Goal: Information Seeking & Learning: Learn about a topic

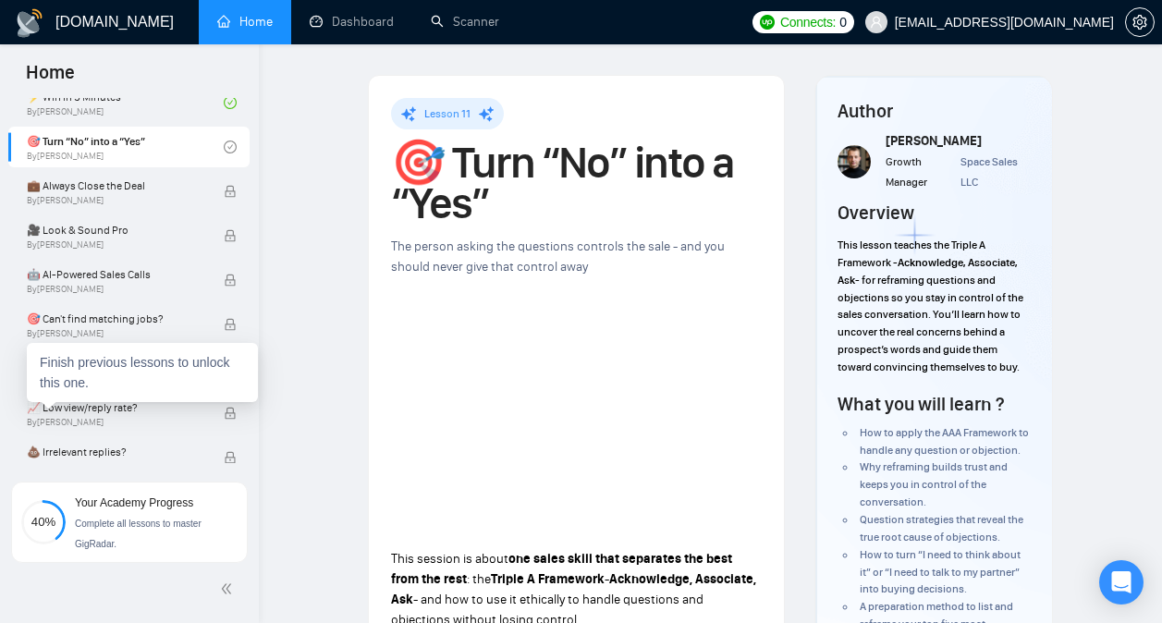
scroll to position [867, 0]
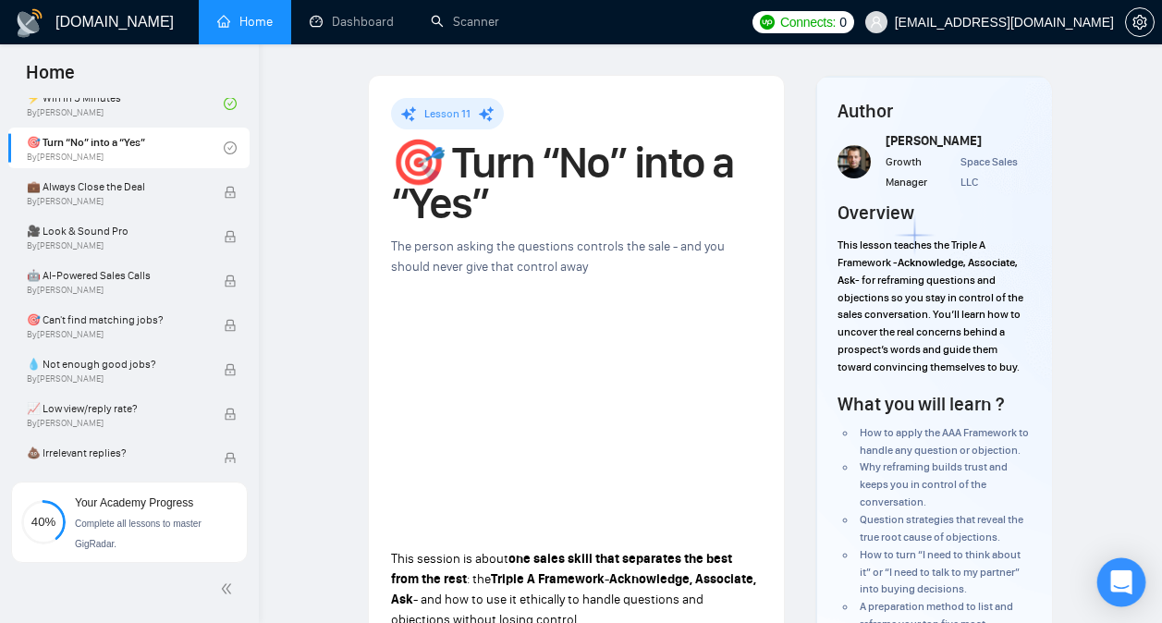
click at [1122, 571] on div "Open Intercom Messenger" at bounding box center [1121, 582] width 49 height 49
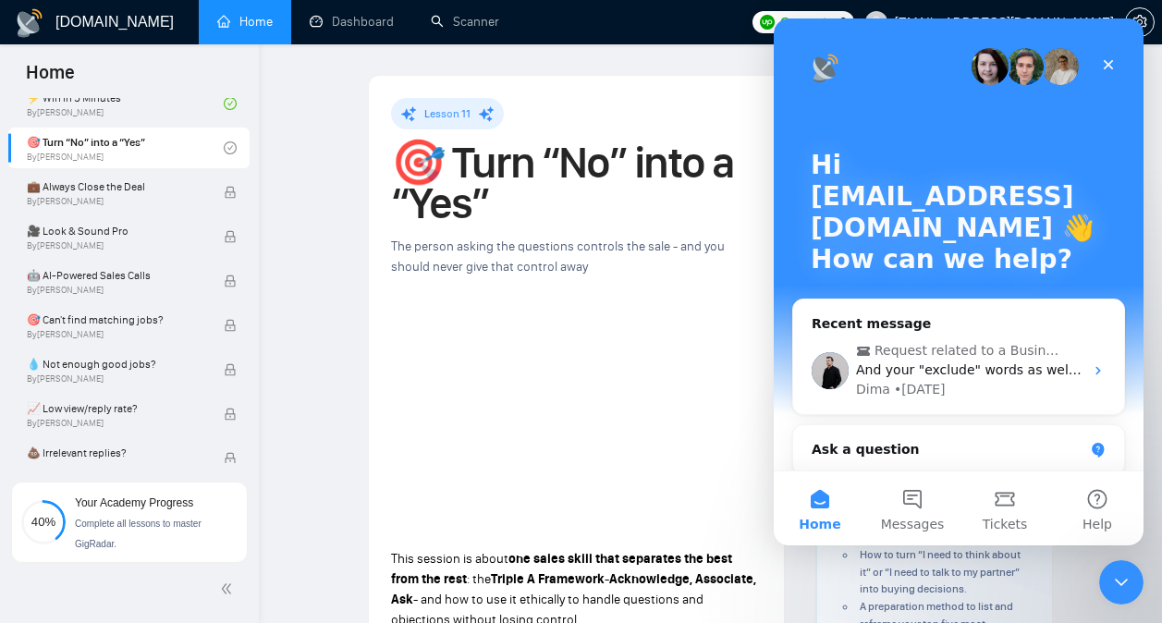
scroll to position [0, 0]
click at [980, 384] on div "Dima • [DATE]" at bounding box center [969, 389] width 227 height 19
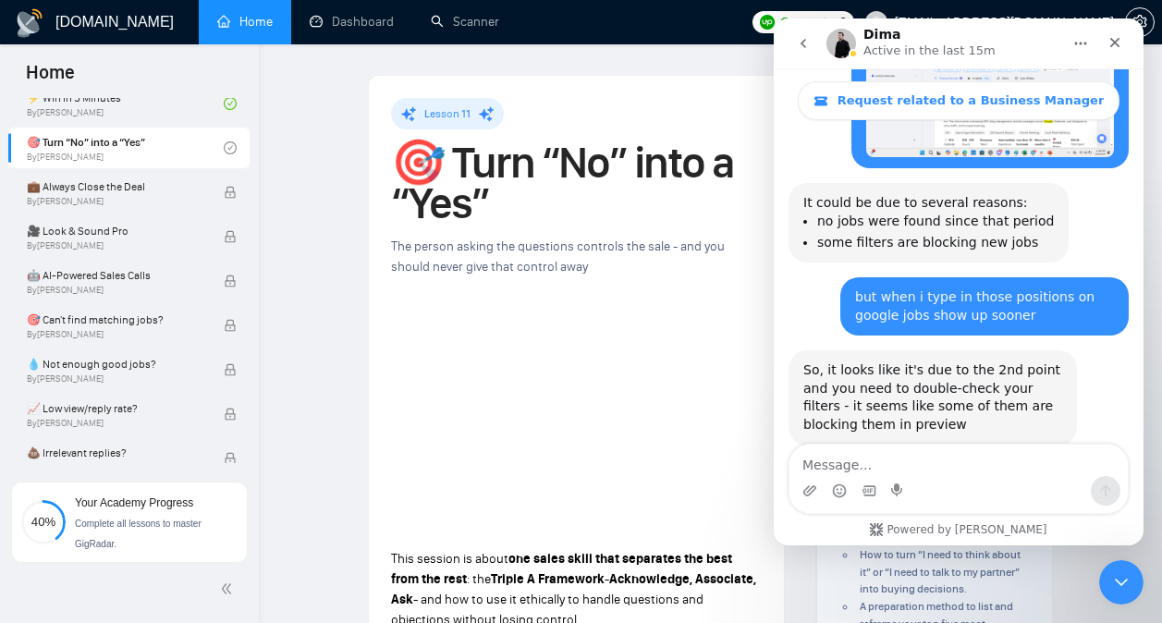
scroll to position [7392, 0]
click at [966, 471] on textarea "Message…" at bounding box center [958, 460] width 338 height 31
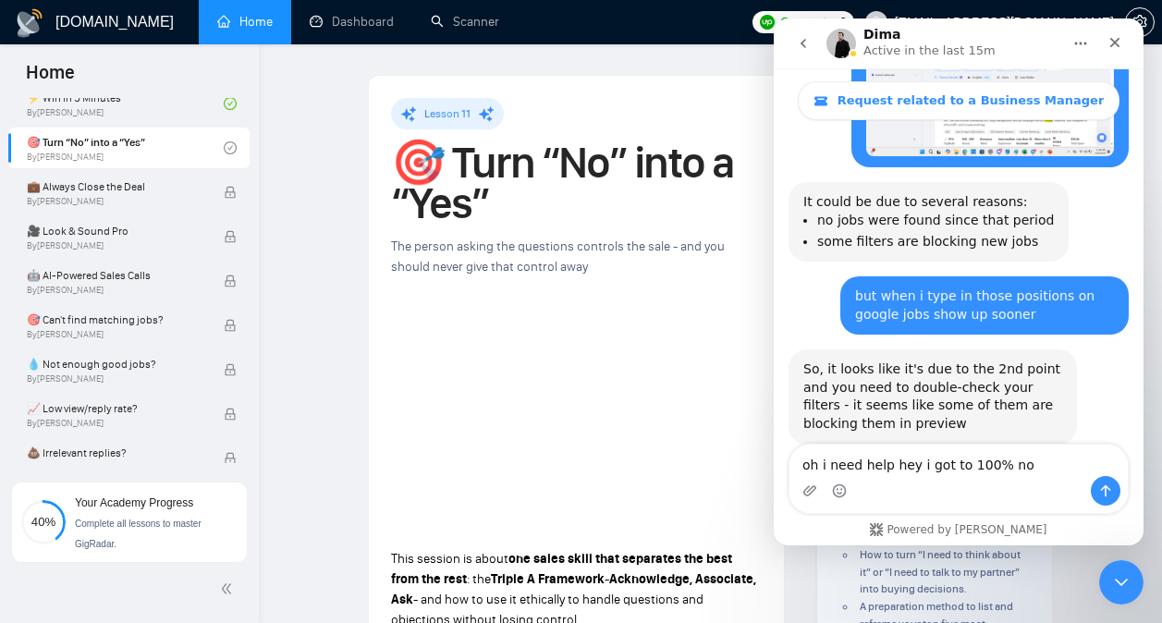
type textarea "oh i need help hey i got to 100% now"
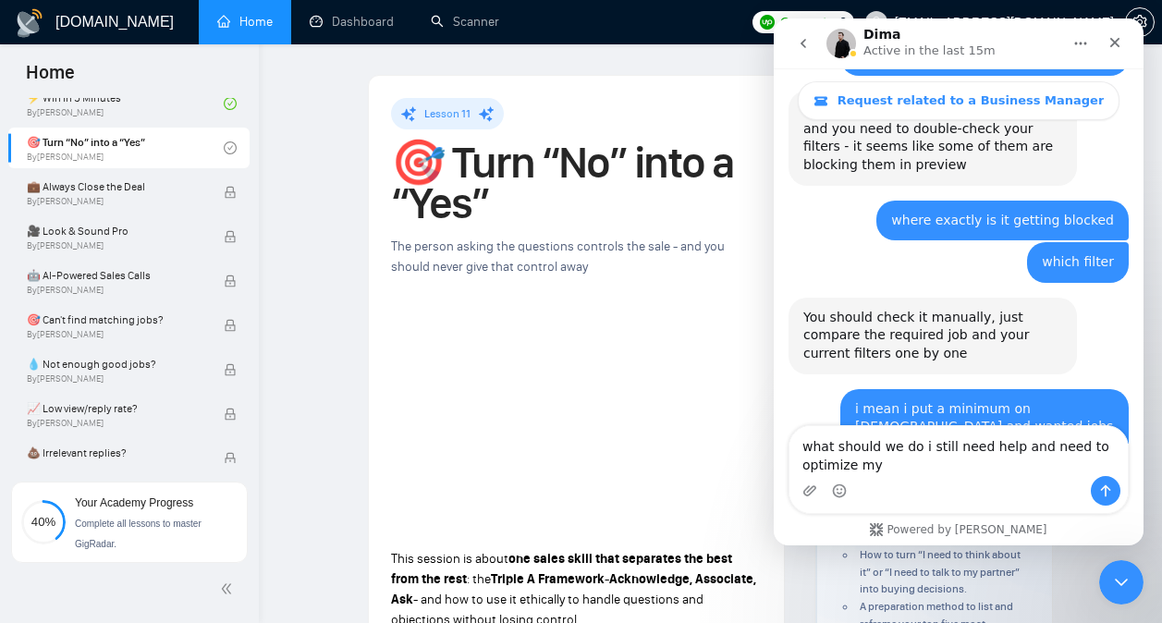
scroll to position [7670, 0]
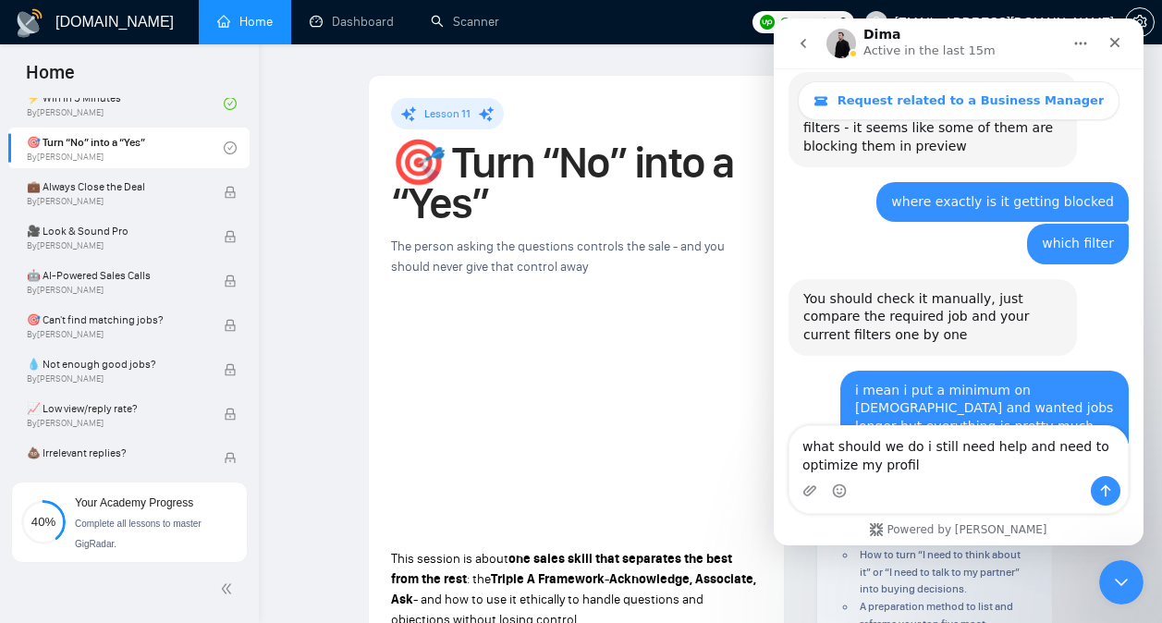
type textarea "what should we do i still need help and need to optimize my profile"
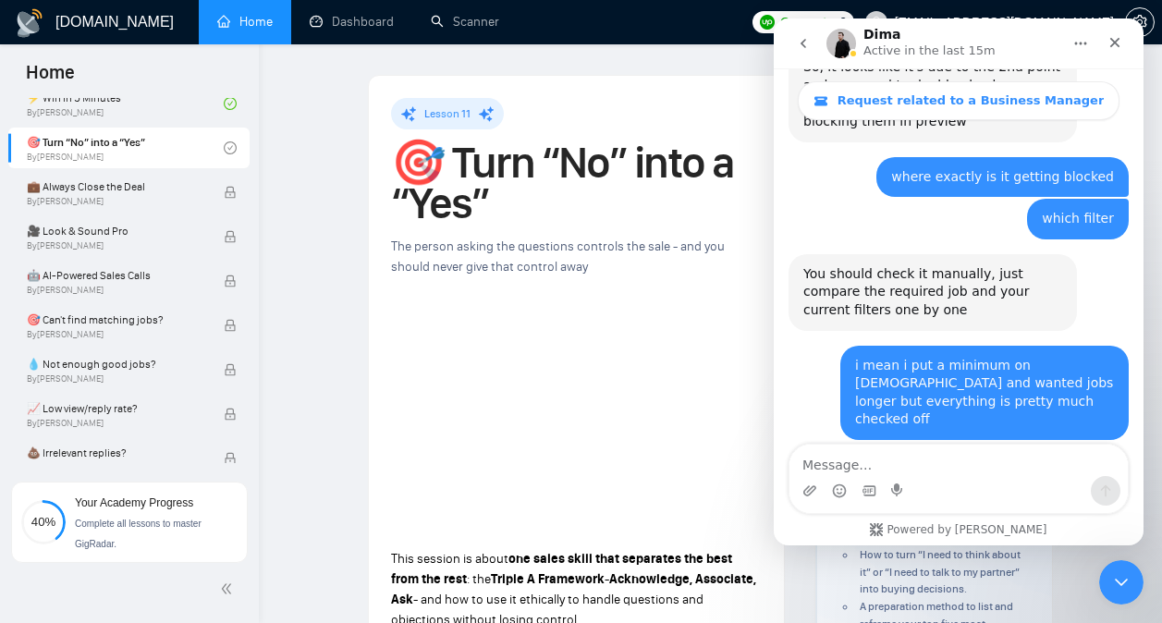
scroll to position [7711, 0]
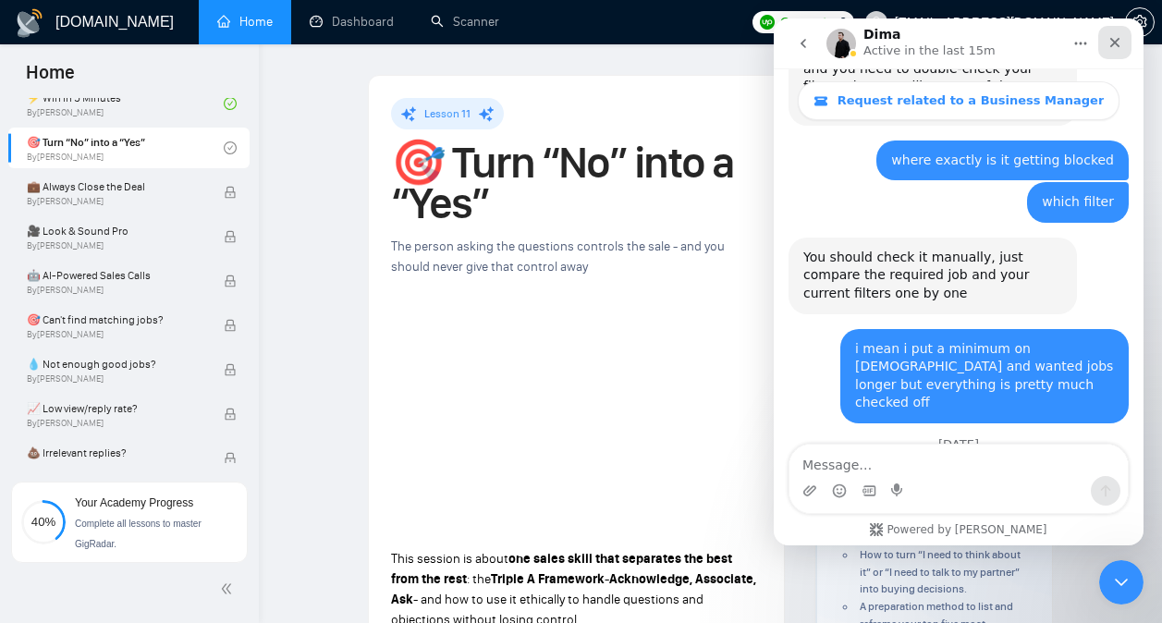
click at [1118, 55] on div "Close" at bounding box center [1114, 42] width 33 height 33
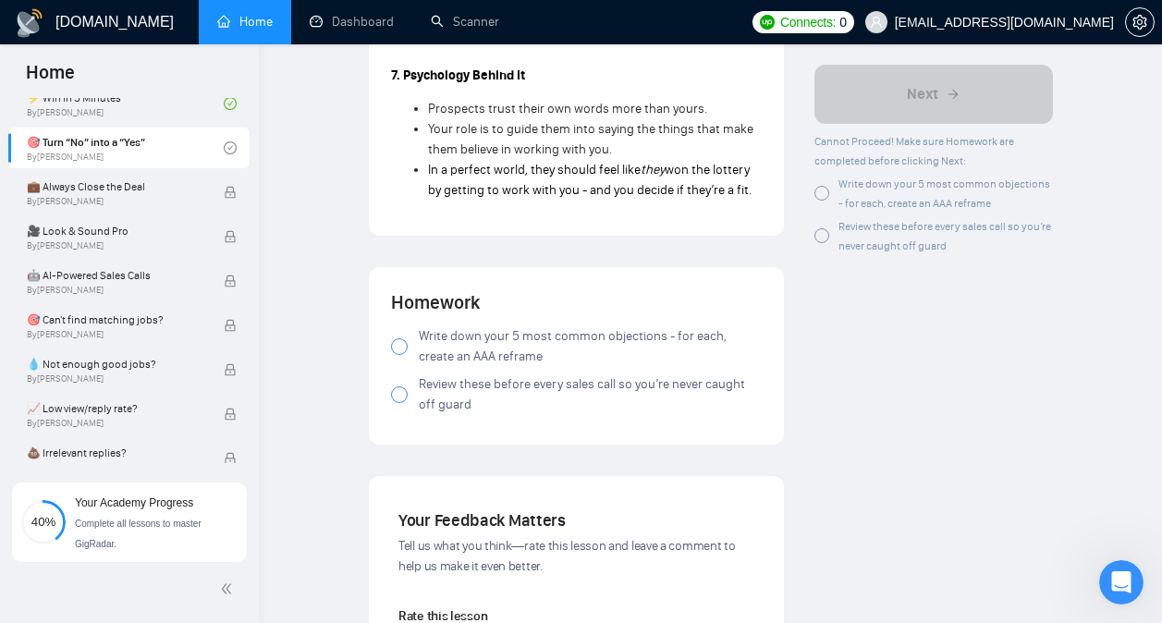
scroll to position [2978, 0]
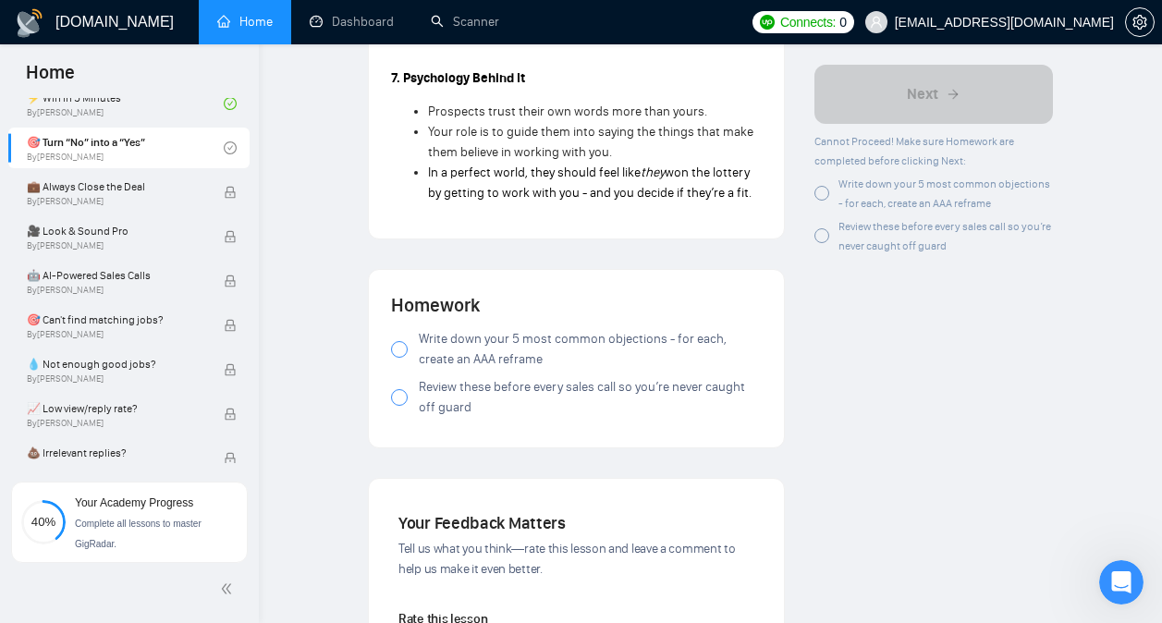
click at [614, 348] on span "Write down your 5 most common objections - for each, create an AAA reframe" at bounding box center [590, 349] width 343 height 41
click at [610, 395] on span "Review these before every sales call so you’re never caught off guard" at bounding box center [590, 397] width 343 height 41
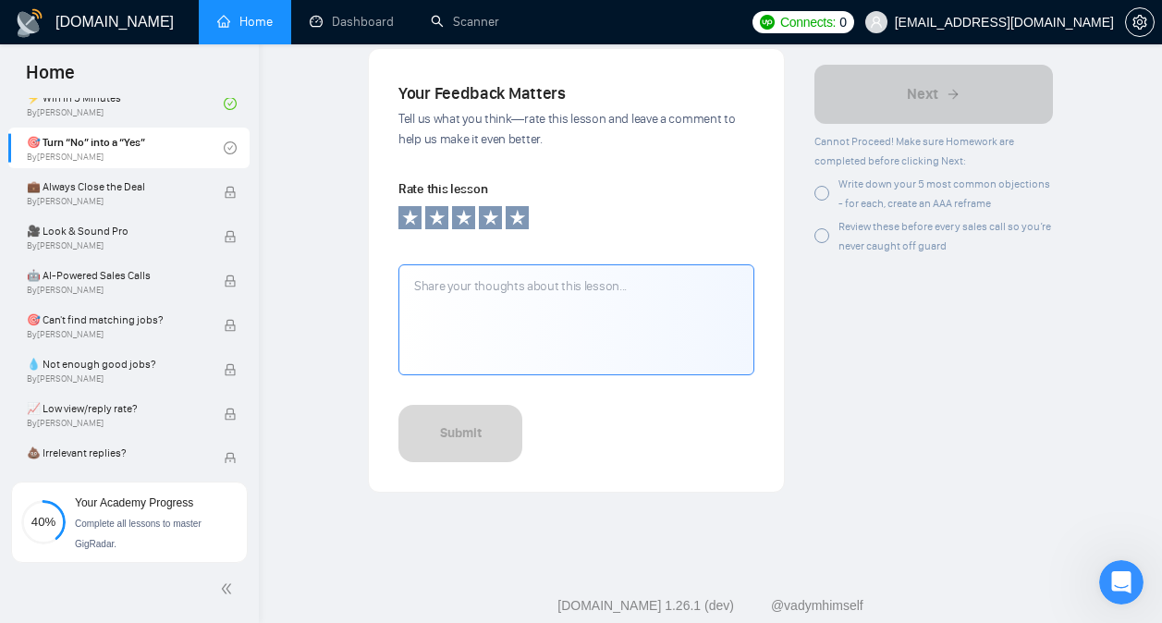
scroll to position [3409, 0]
click at [626, 336] on textarea at bounding box center [576, 318] width 356 height 111
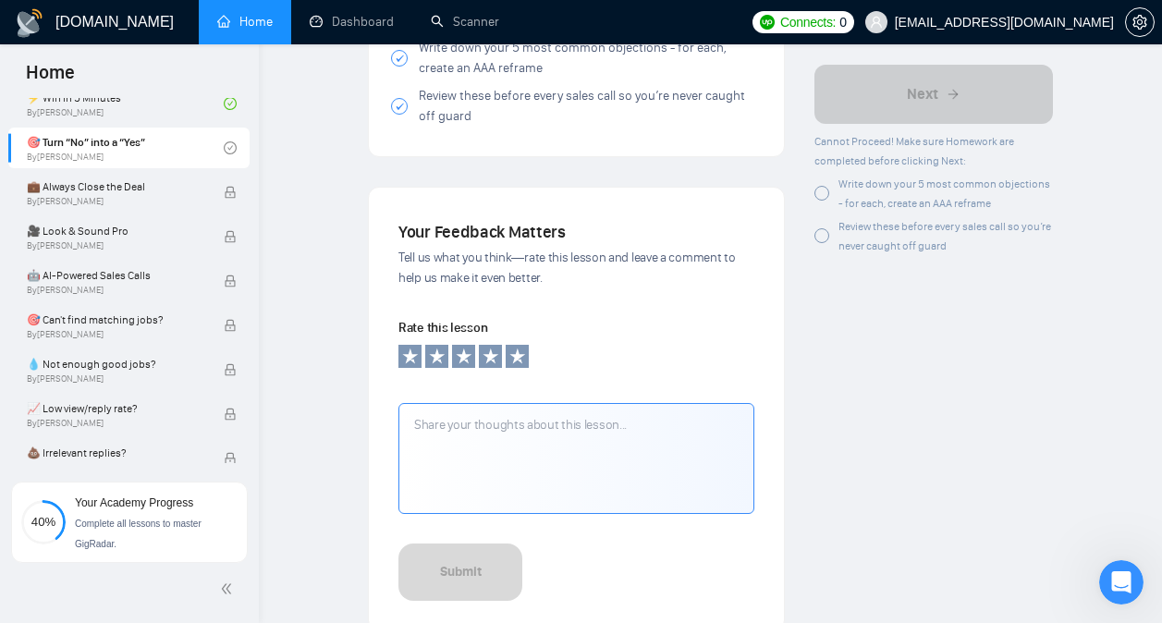
scroll to position [3229, 0]
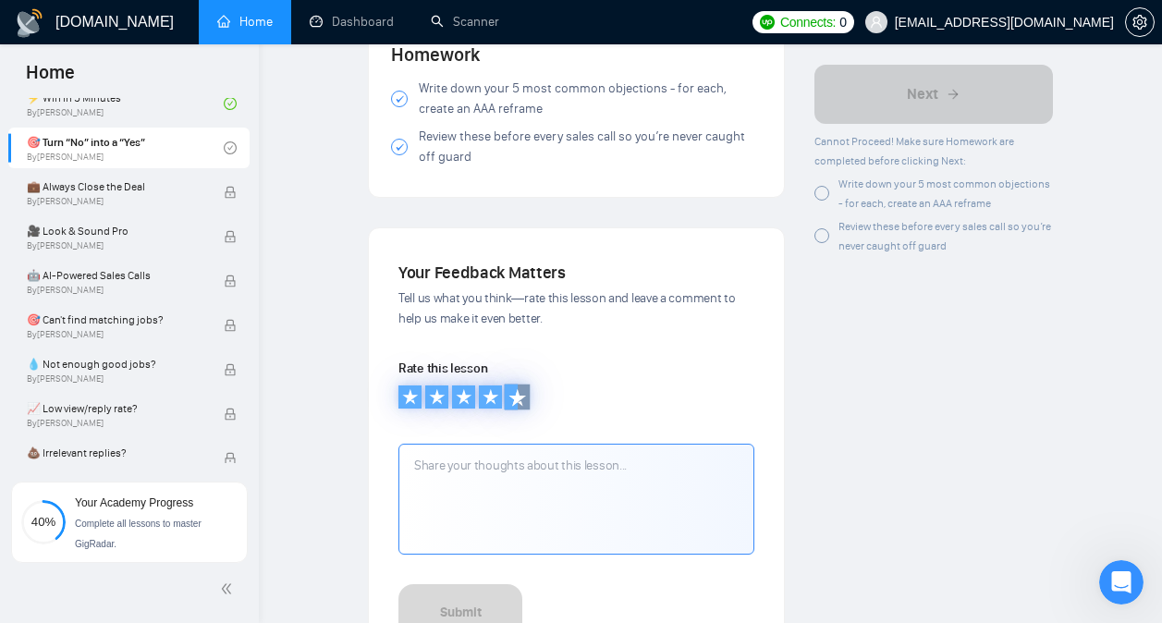
click at [517, 405] on icon at bounding box center [516, 396] width 17 height 17
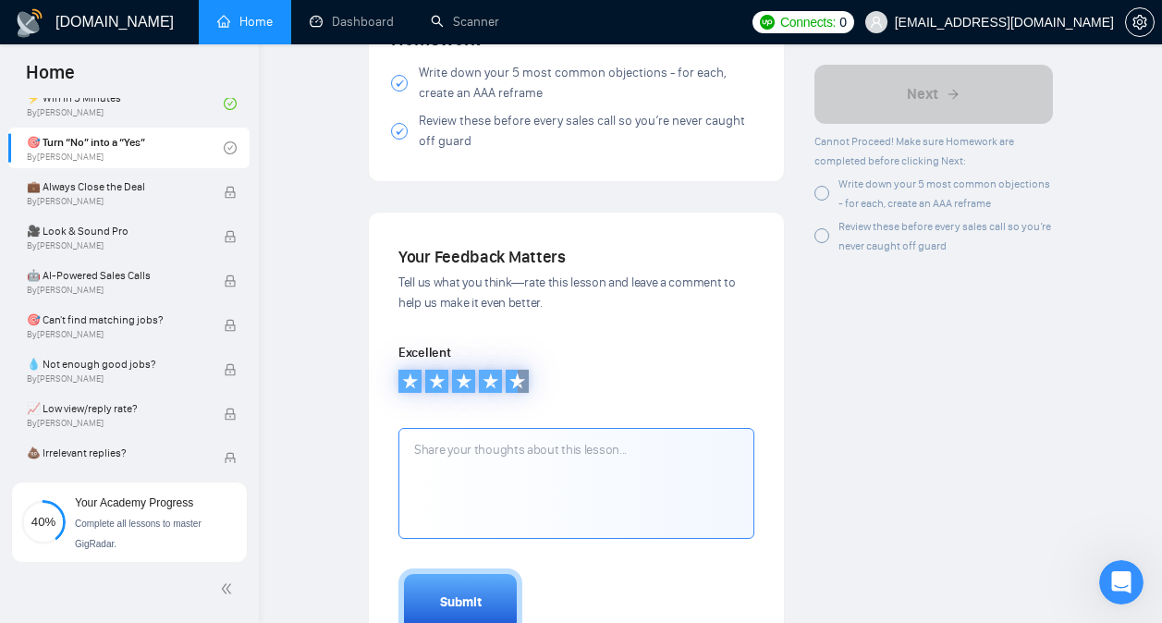
scroll to position [3246, 0]
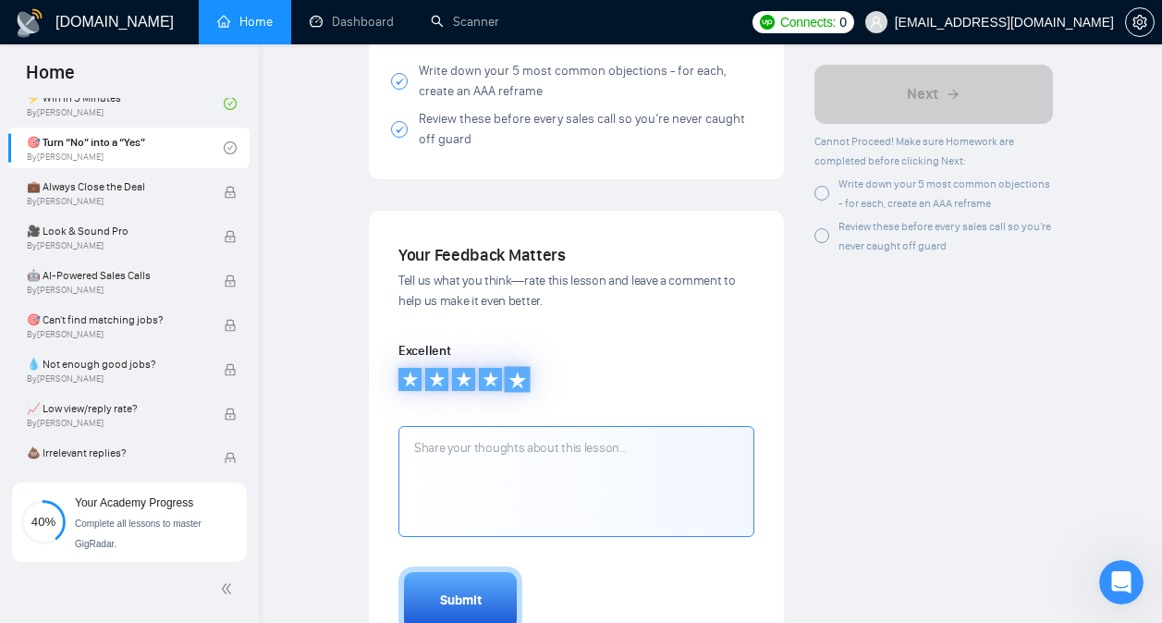
click at [525, 388] on icon at bounding box center [517, 379] width 18 height 18
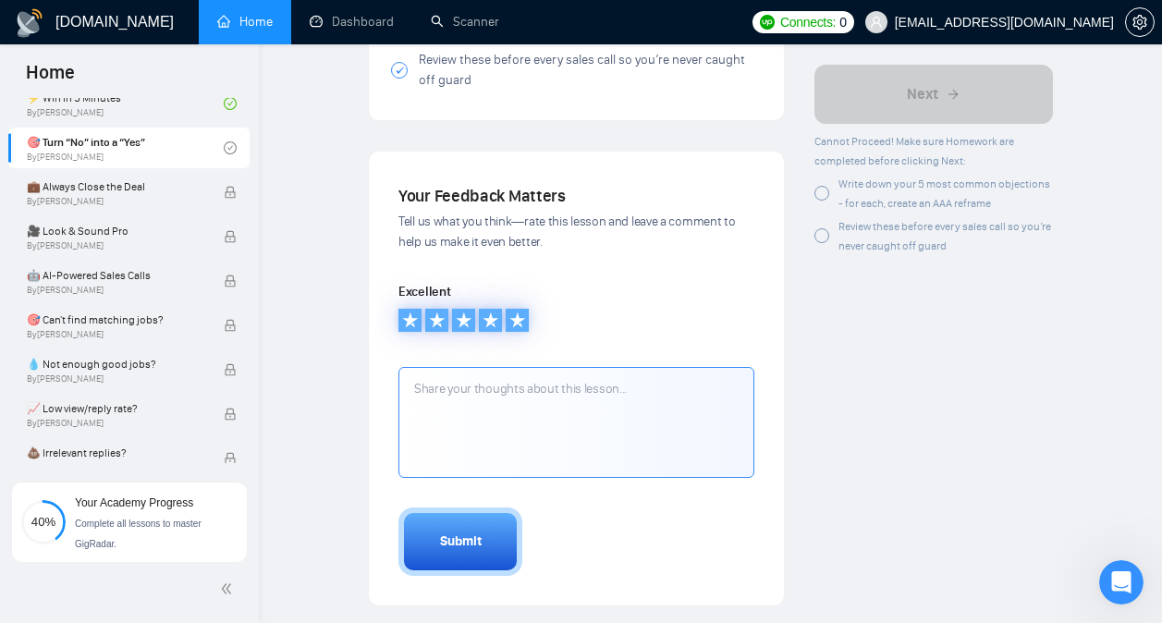
scroll to position [3307, 0]
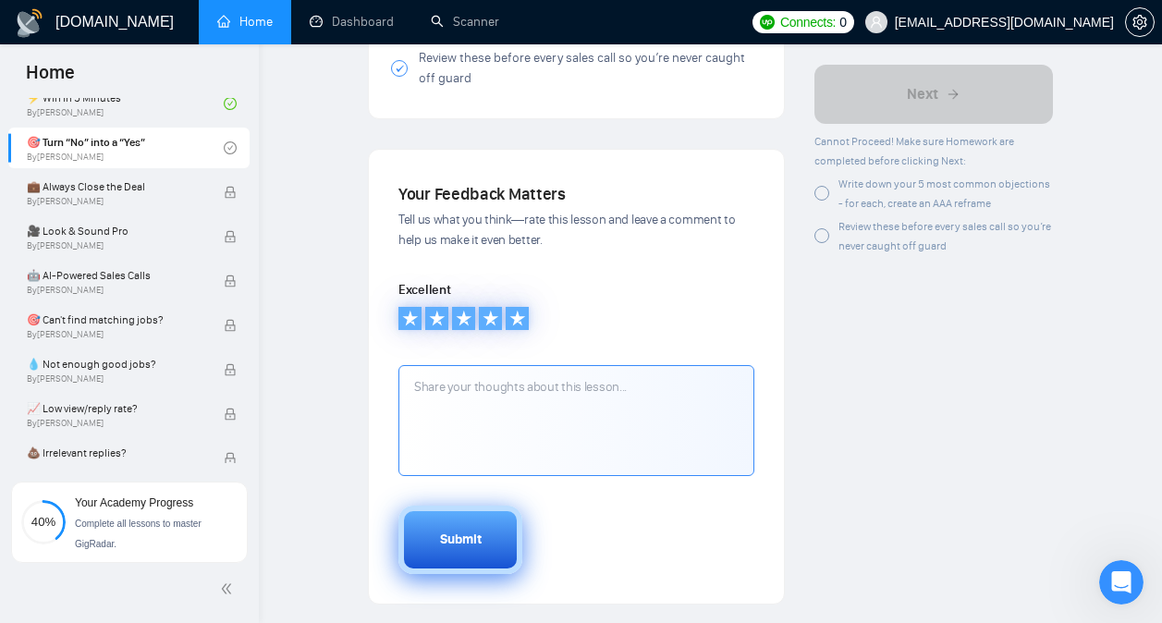
click at [472, 574] on button "Submit" at bounding box center [460, 540] width 124 height 68
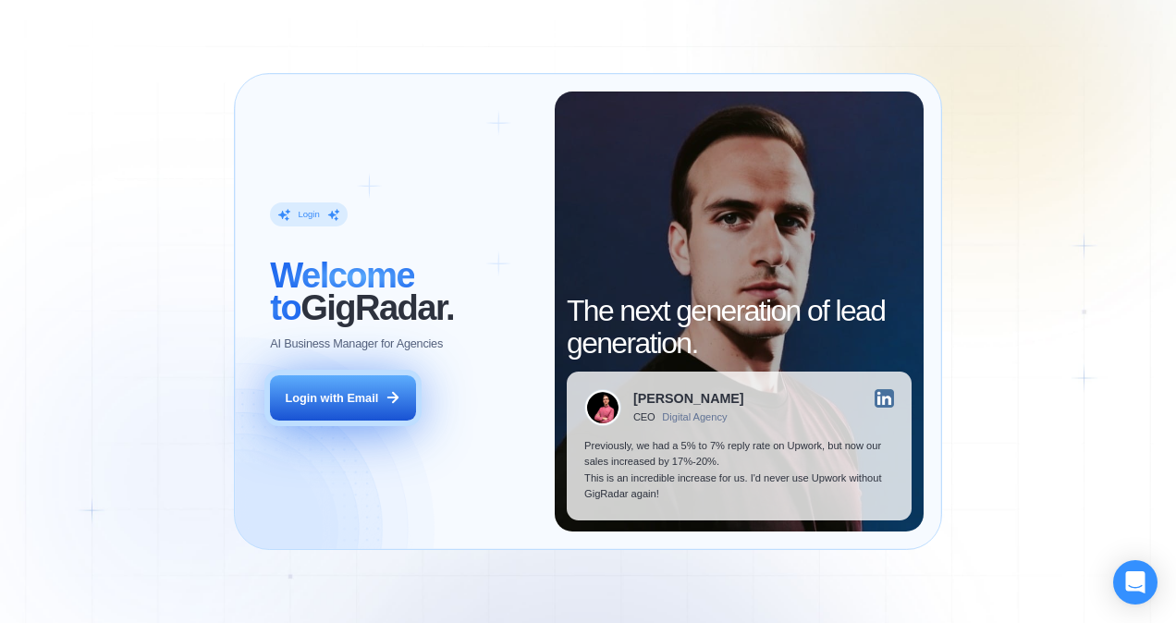
click at [373, 383] on button "Login with Email" at bounding box center [342, 397] width 145 height 45
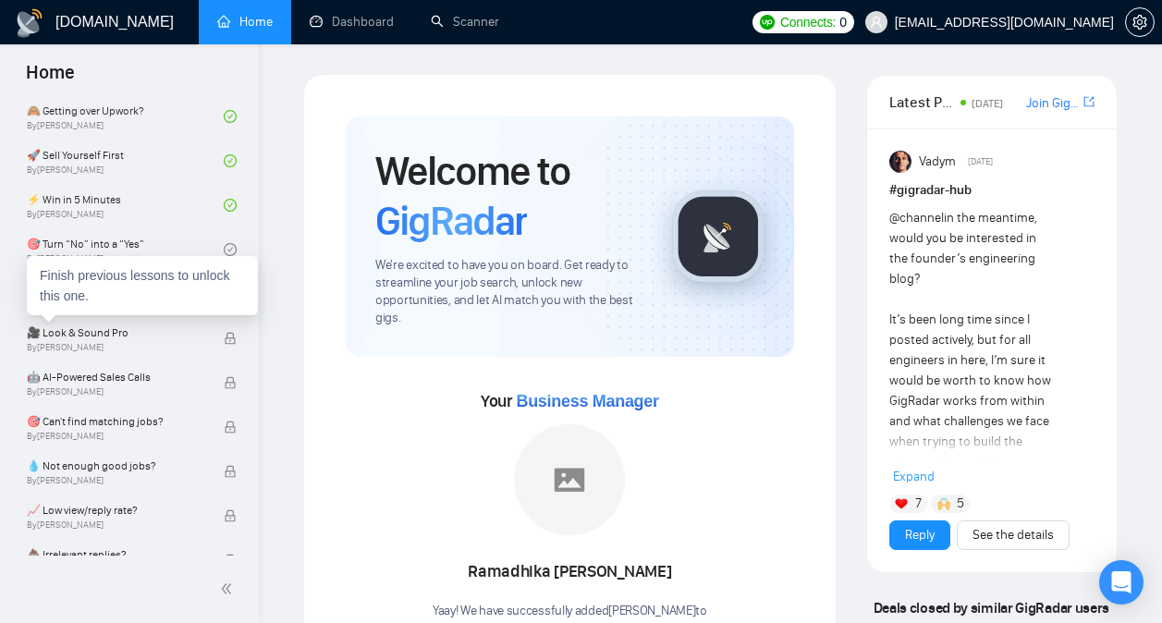
scroll to position [766, 0]
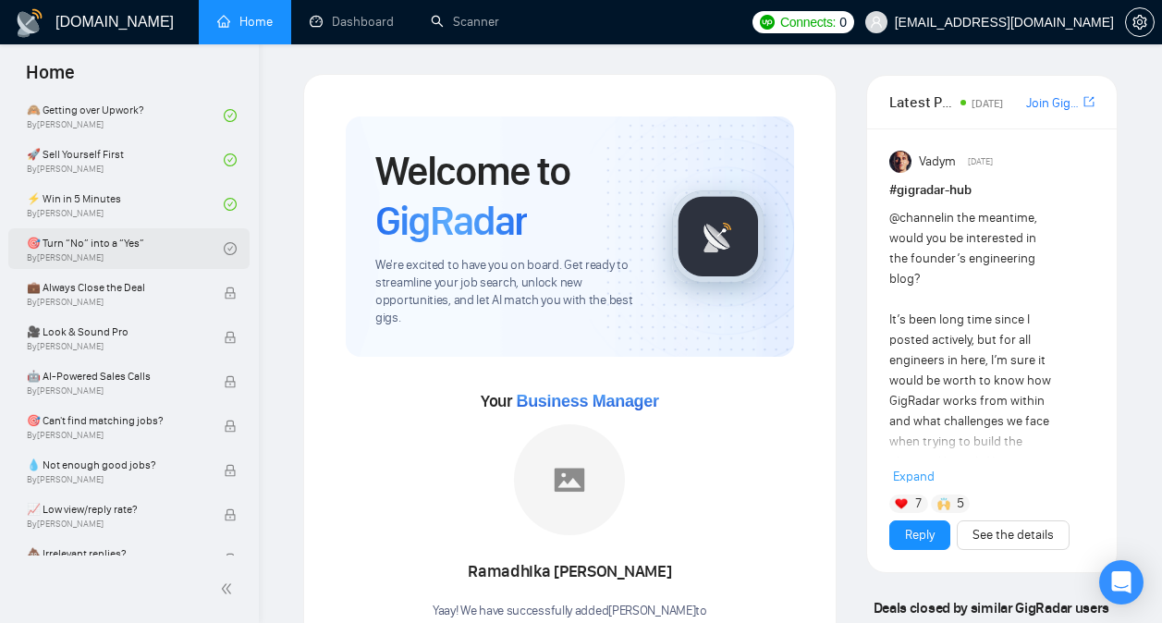
click at [165, 256] on link "🎯 Turn “No” into a “Yes” By Vlad Timinsky" at bounding box center [125, 248] width 197 height 41
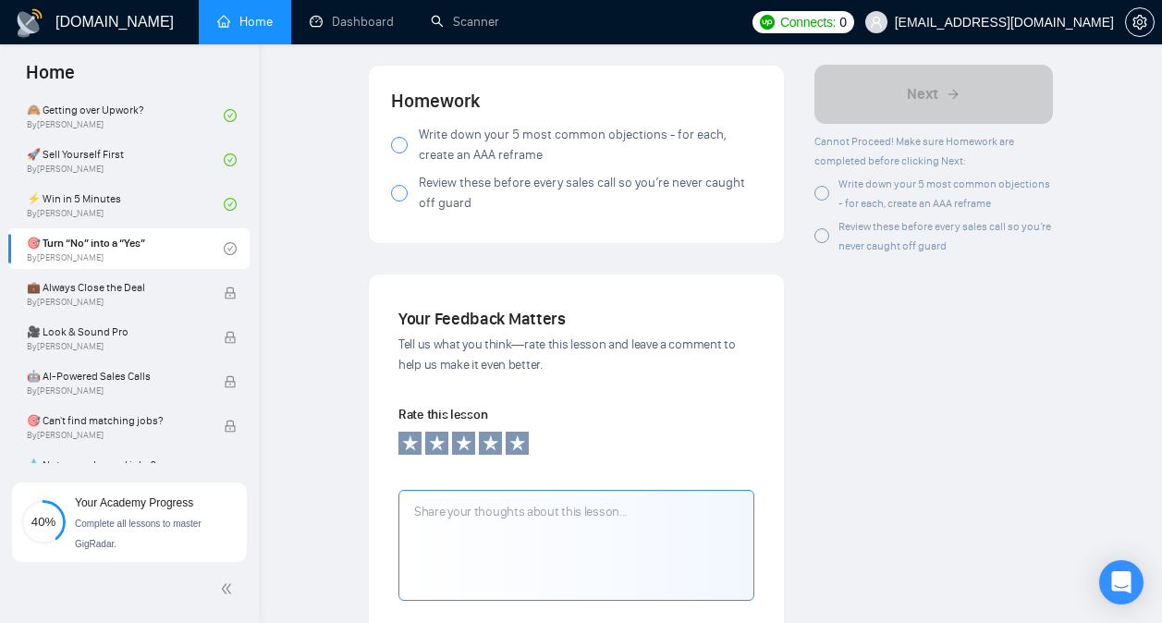
scroll to position [3193, 0]
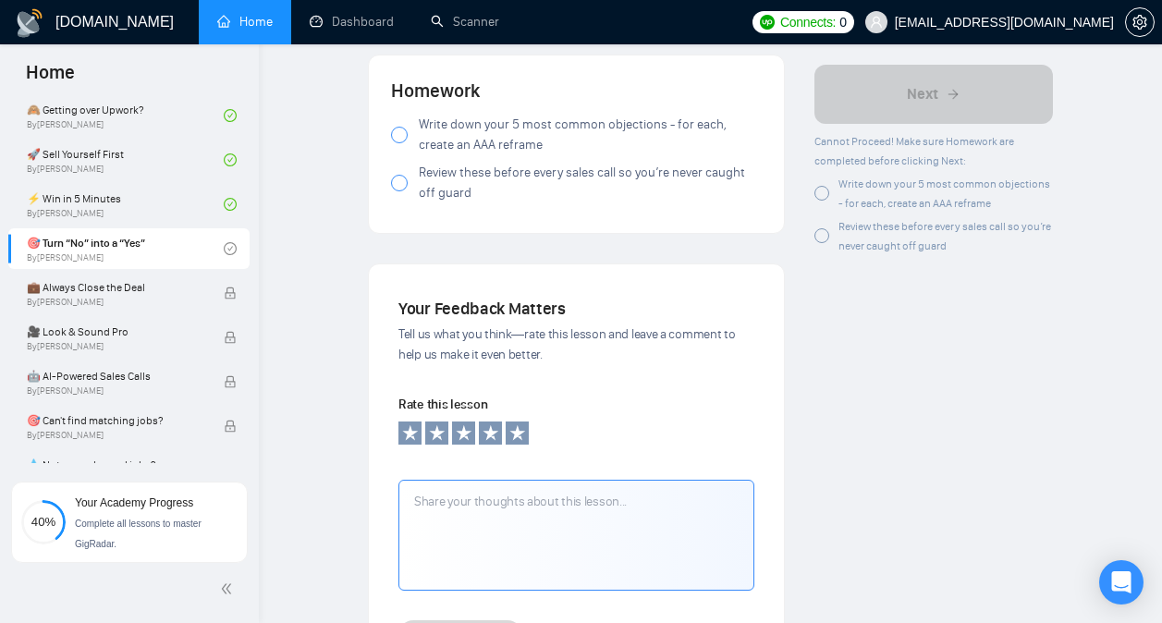
click at [395, 137] on span at bounding box center [399, 135] width 17 height 17
click at [401, 191] on div at bounding box center [399, 183] width 17 height 17
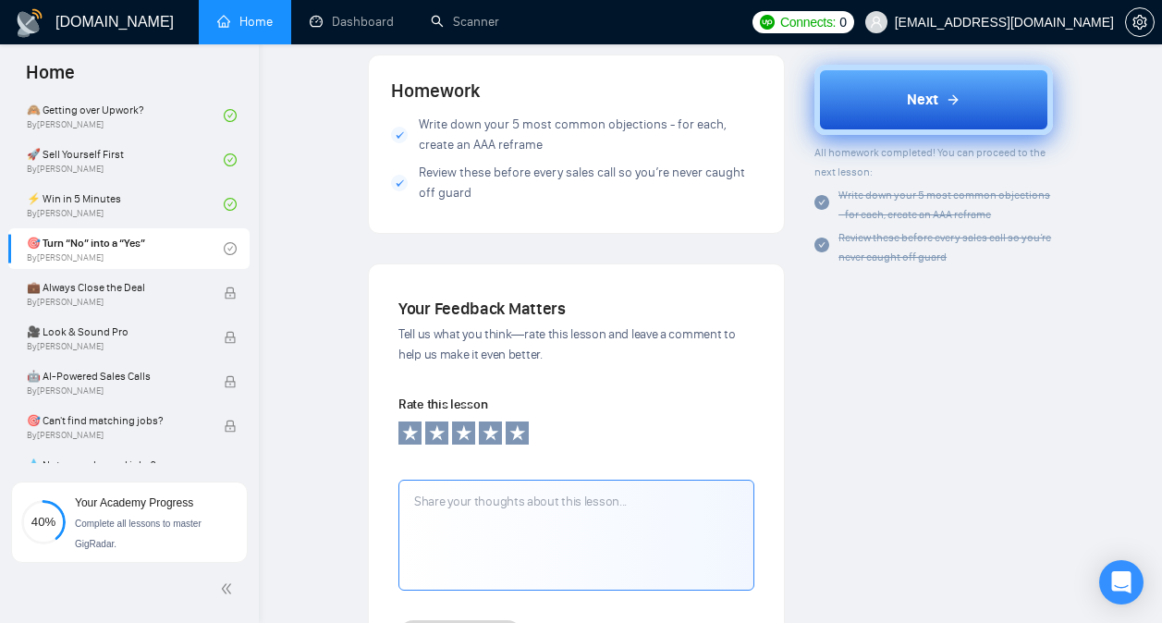
click at [890, 112] on button "Next" at bounding box center [933, 100] width 238 height 70
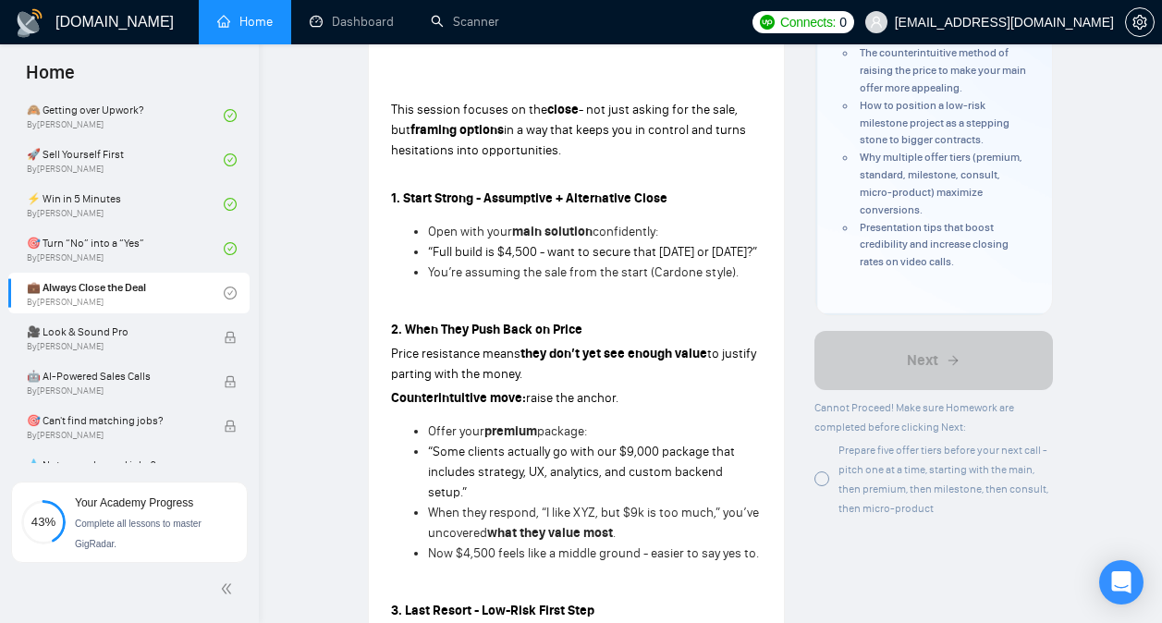
scroll to position [456, 0]
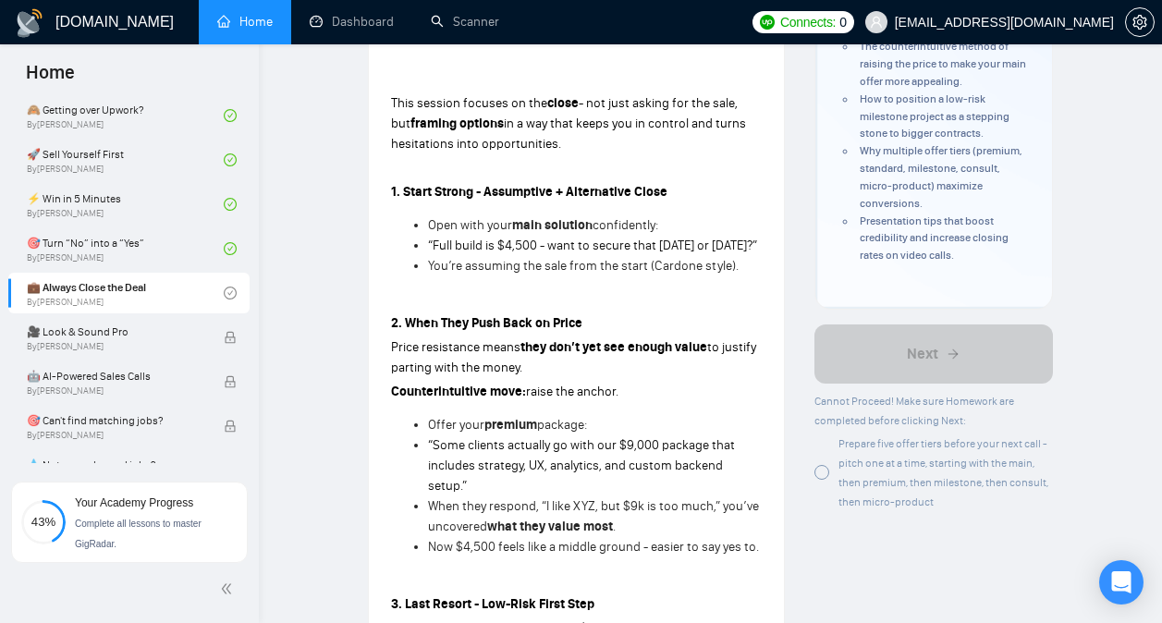
click at [483, 309] on p at bounding box center [576, 299] width 371 height 20
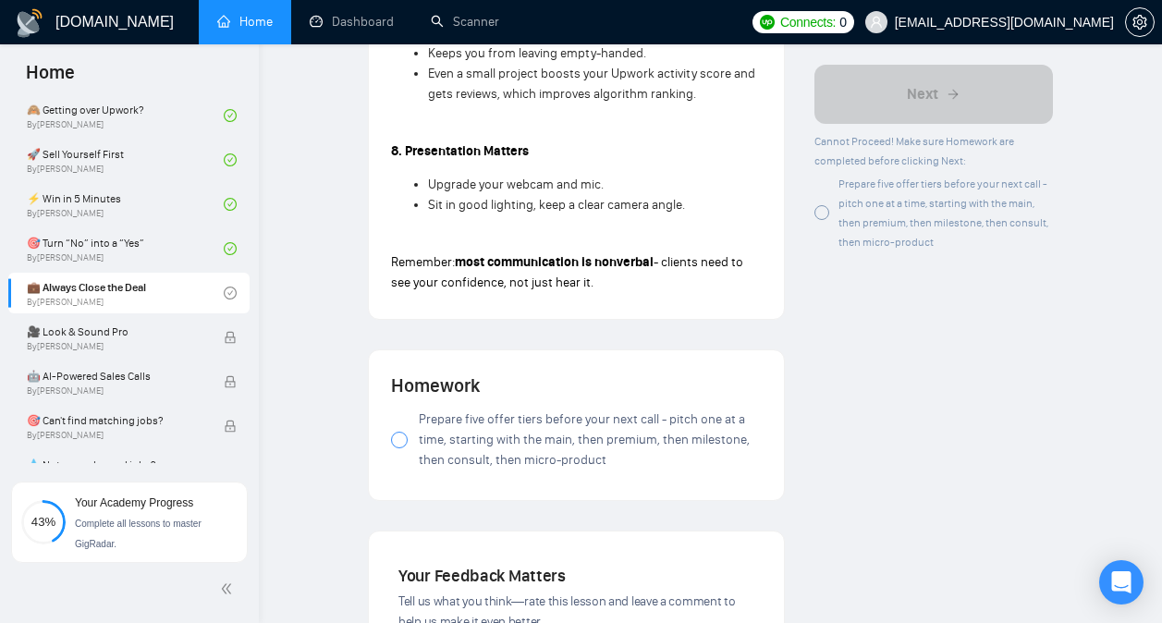
scroll to position [2008, 0]
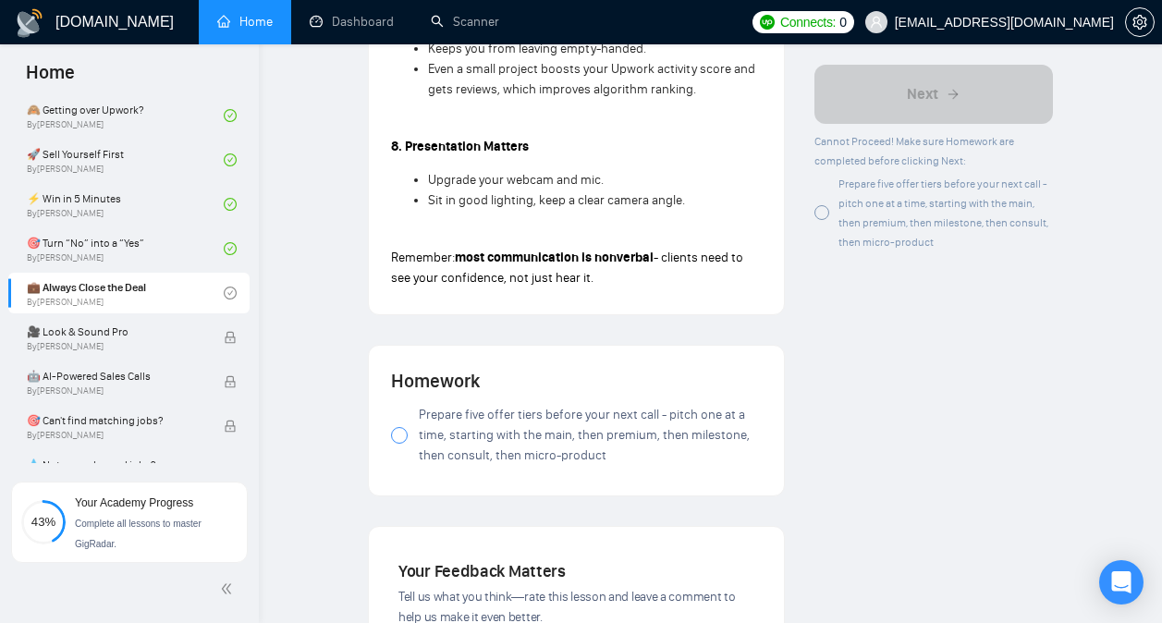
click at [541, 437] on span "Prepare five offer tiers before your next call - pitch one at a time, starting …" at bounding box center [590, 435] width 343 height 61
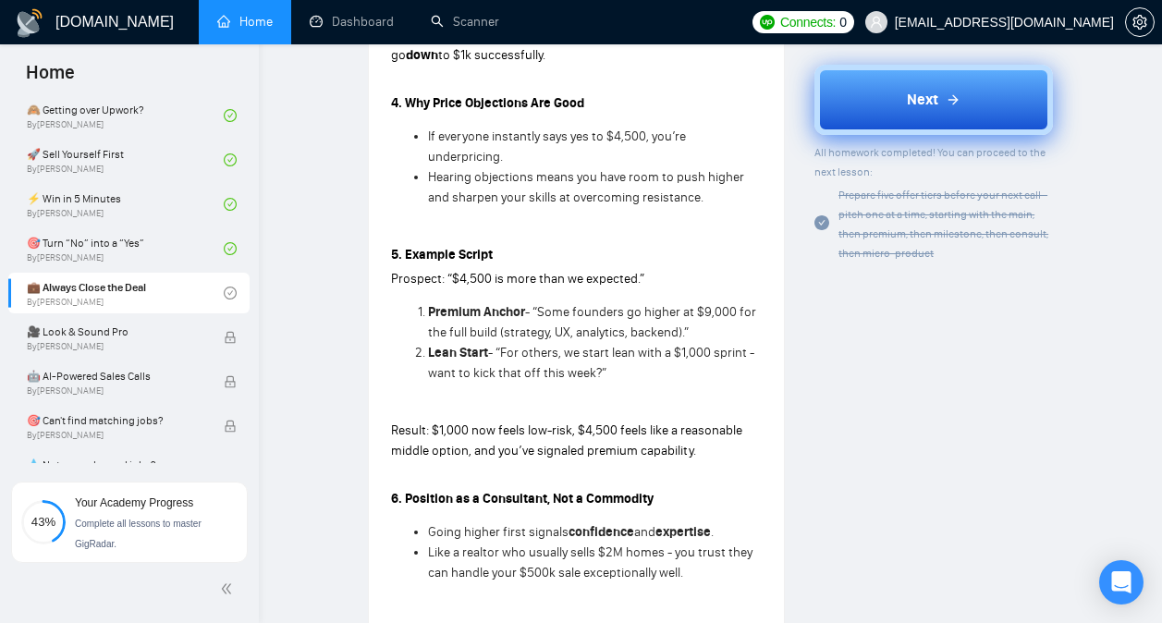
click at [937, 94] on span "Next" at bounding box center [922, 100] width 31 height 22
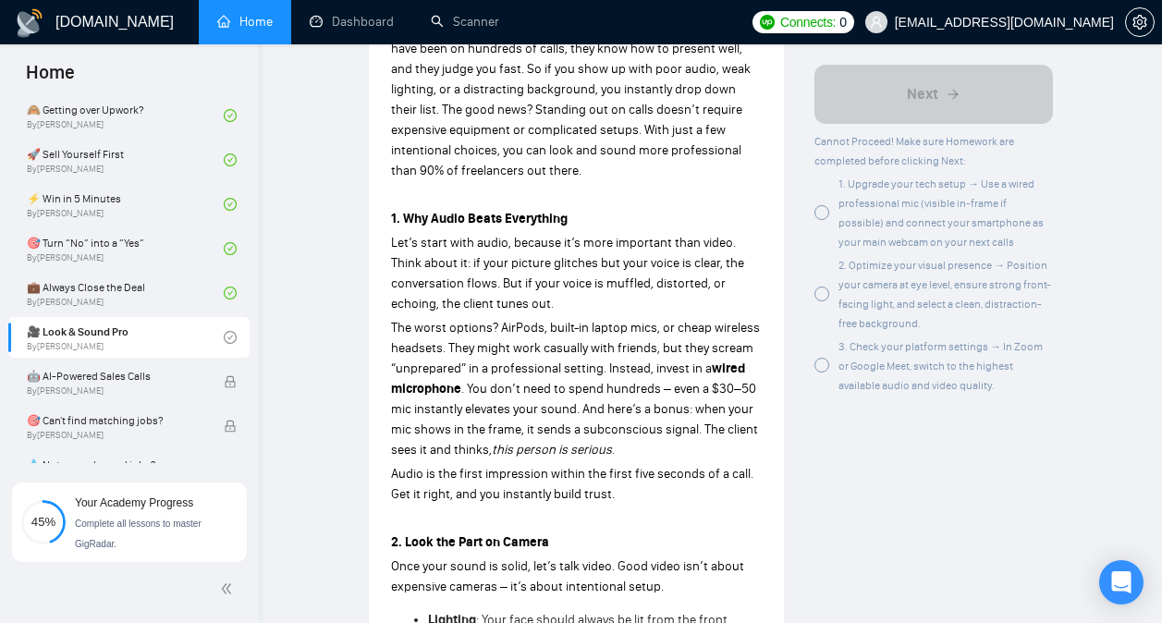
scroll to position [681, 0]
drag, startPoint x: 605, startPoint y: 368, endPoint x: 470, endPoint y: 394, distance: 137.4
click at [470, 394] on p "The worst options? AirPods, built-in laptop mics, or cheap wireless headsets. T…" at bounding box center [576, 388] width 371 height 142
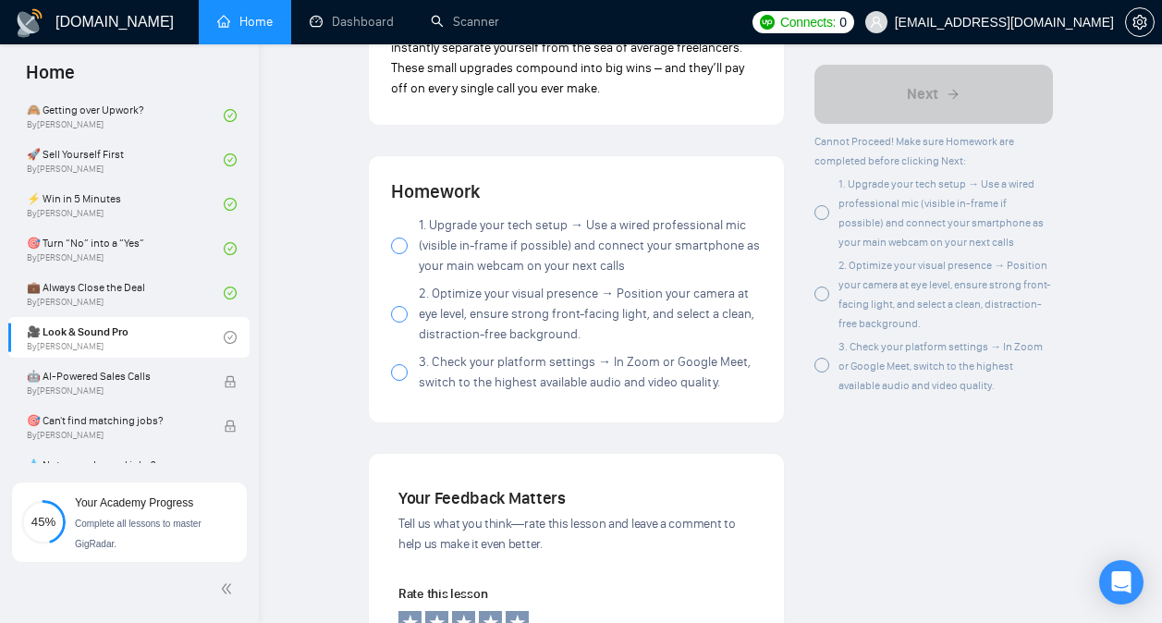
scroll to position [2288, 0]
